Goal: Task Accomplishment & Management: Manage account settings

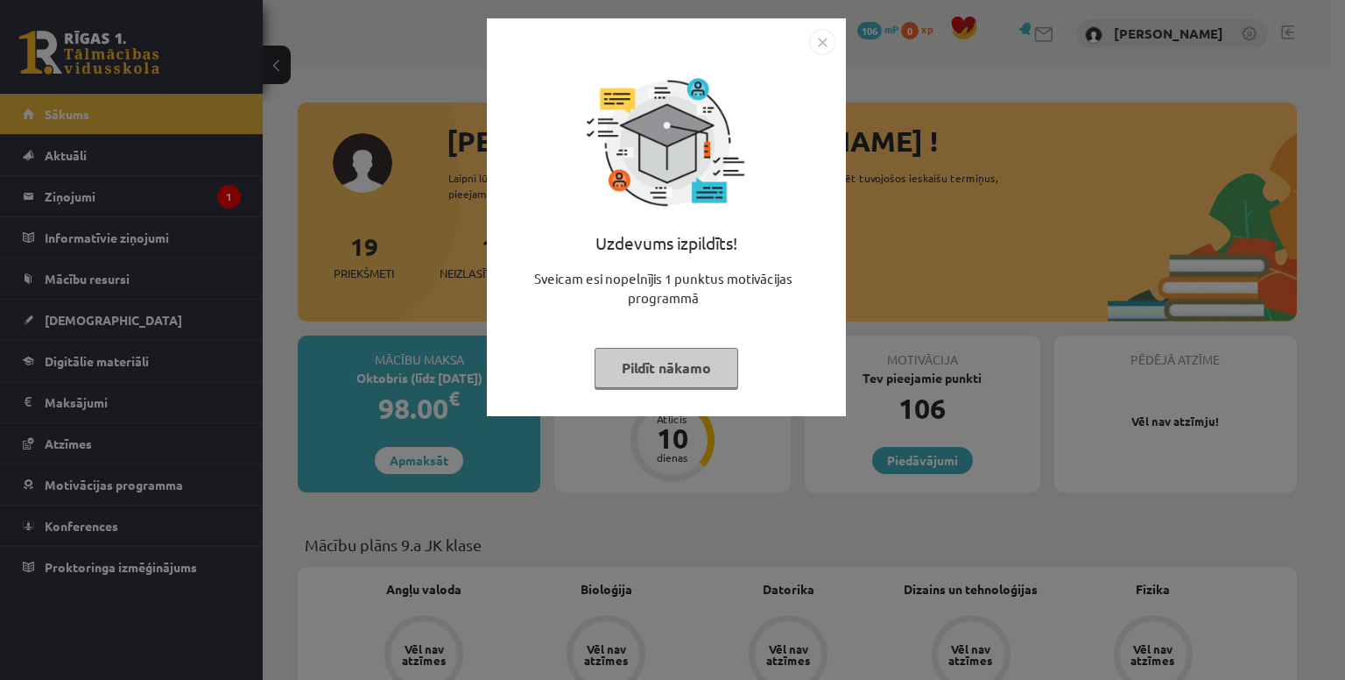
click at [824, 33] on img "Close" at bounding box center [822, 42] width 26 height 26
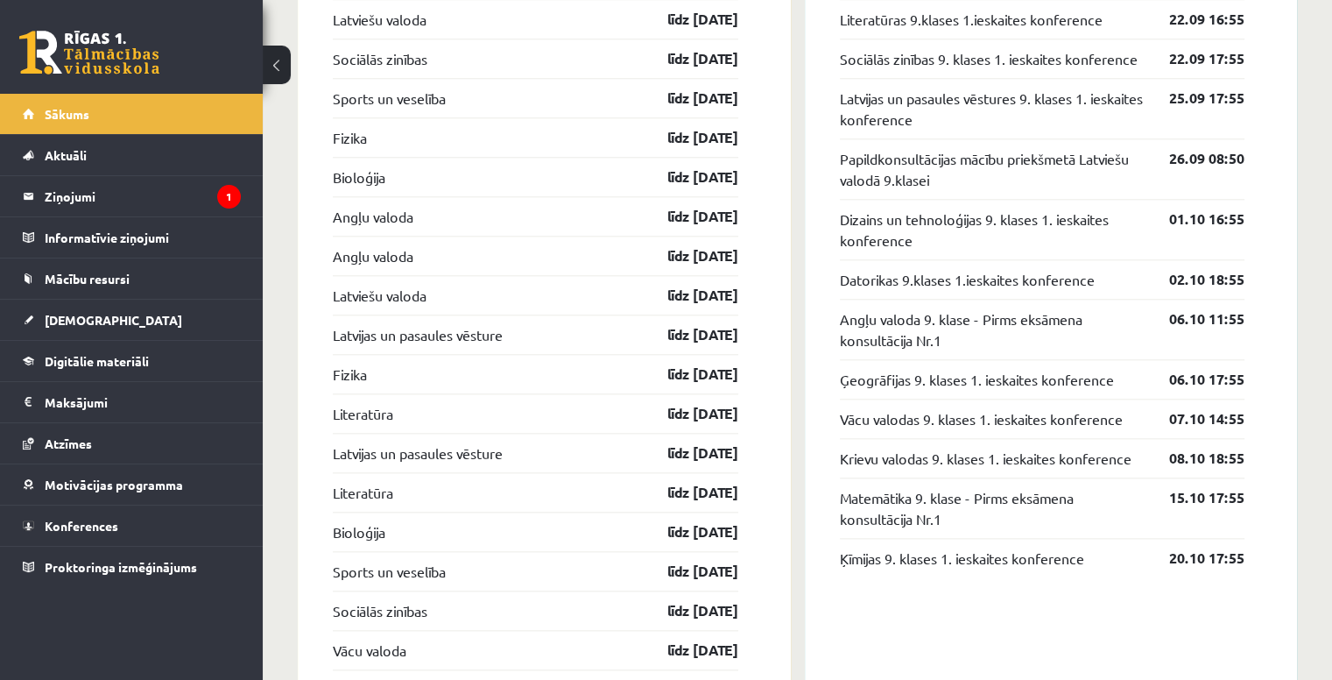
scroll to position [1810, 0]
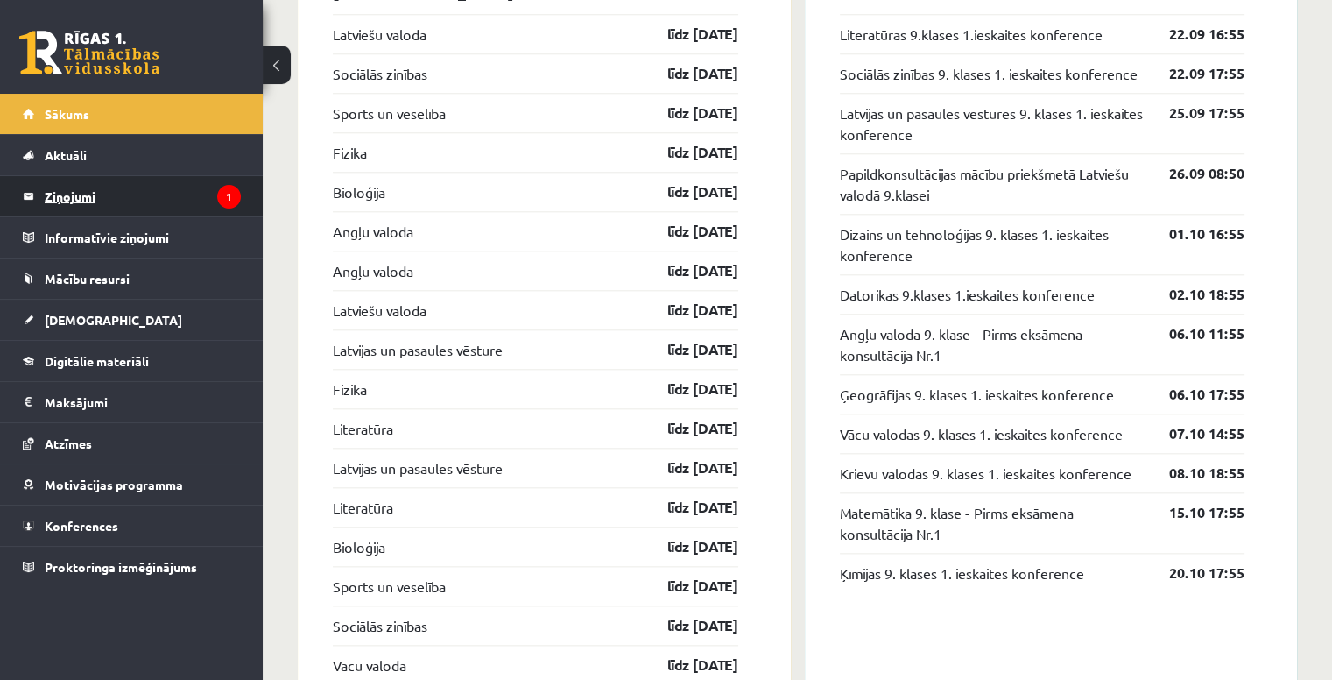
click at [180, 194] on legend "Ziņojumi 1" at bounding box center [143, 196] width 196 height 40
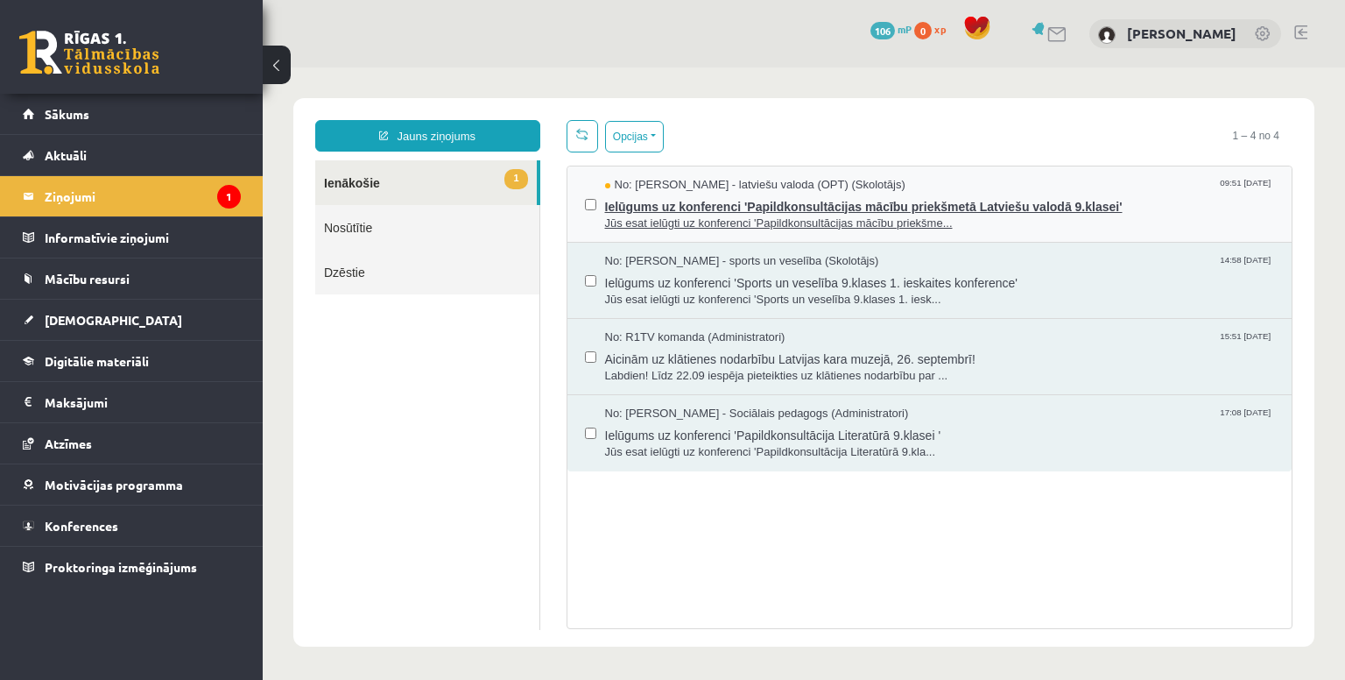
click at [866, 196] on span "Ielūgums uz konferenci 'Papildkonsultācijas mācību priekšmetā Latviešu valodā 9…" at bounding box center [940, 205] width 670 height 22
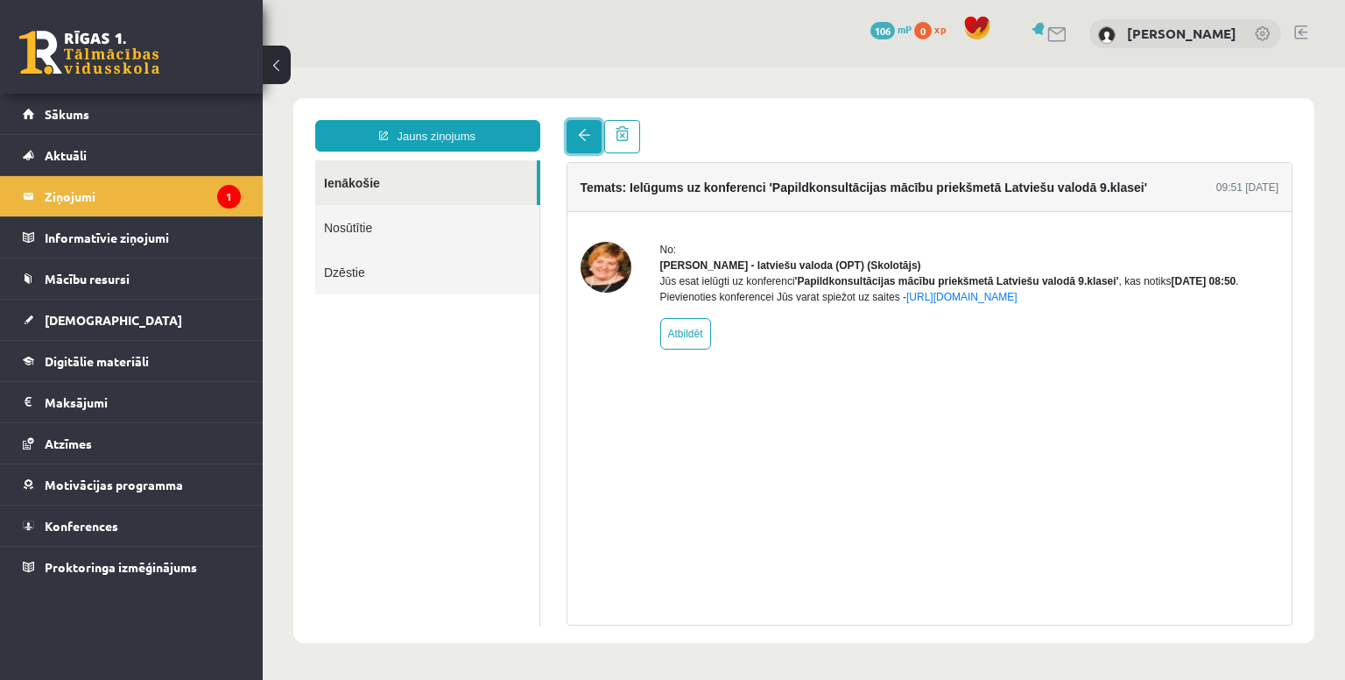
click at [578, 137] on span at bounding box center [584, 135] width 12 height 12
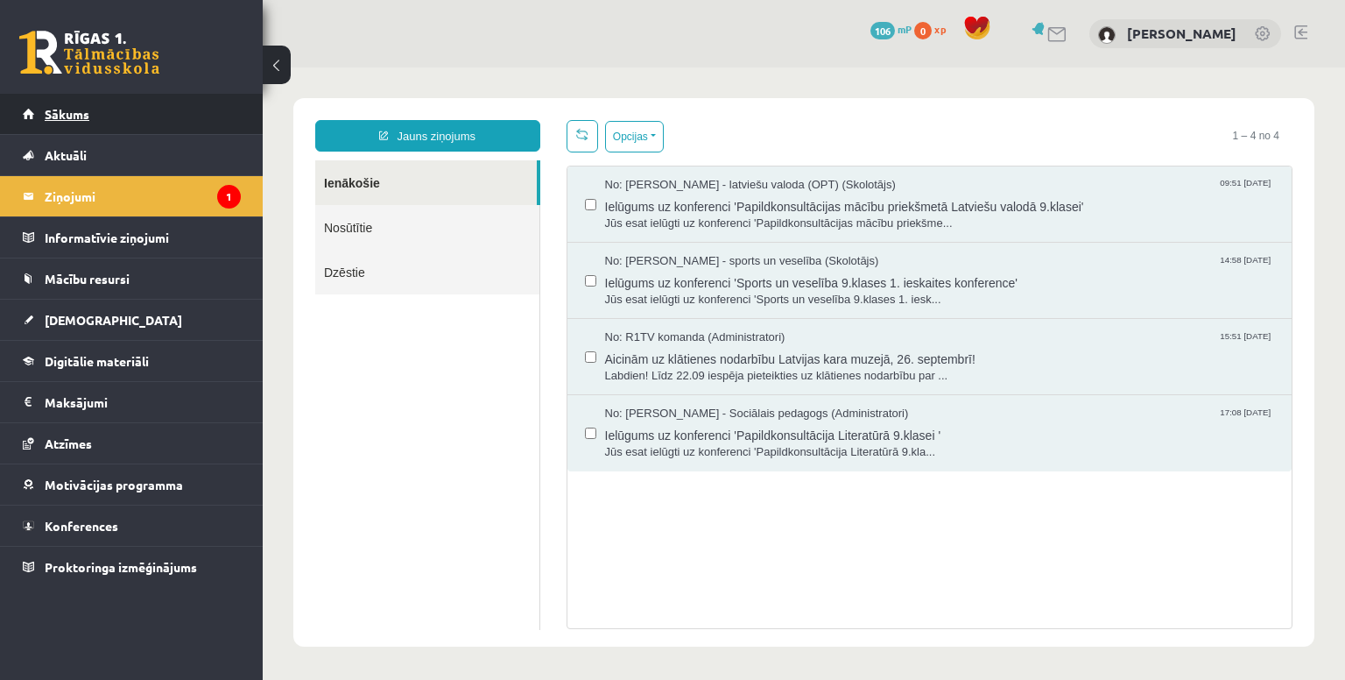
click at [217, 120] on link "Sākums" at bounding box center [132, 114] width 218 height 40
